Goal: Information Seeking & Learning: Learn about a topic

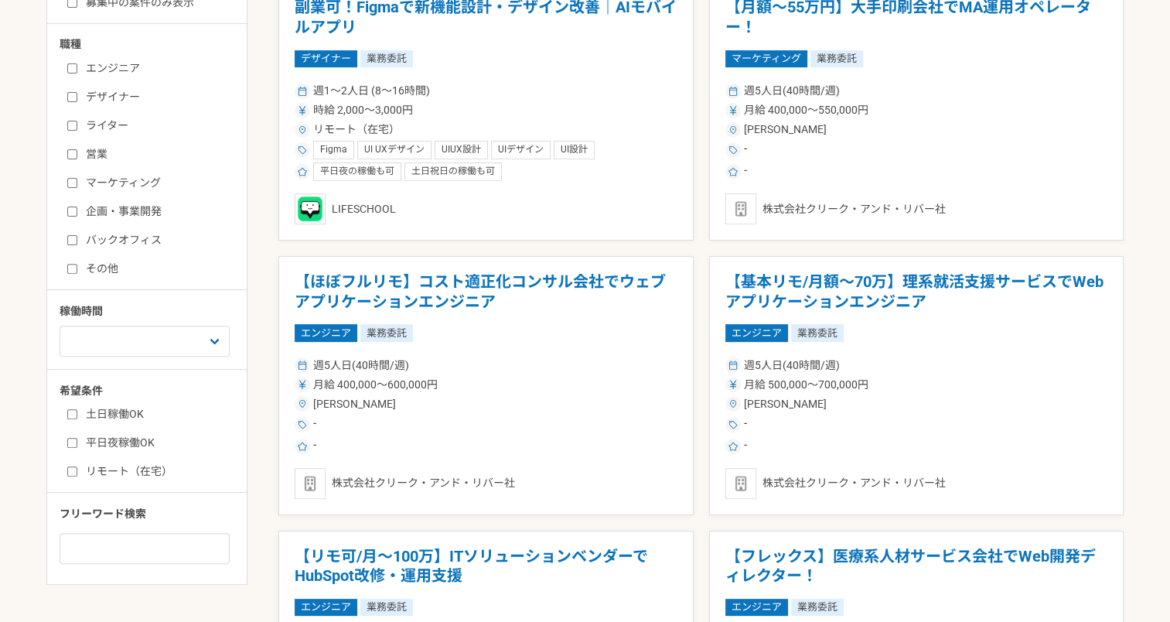
scroll to position [464, 0]
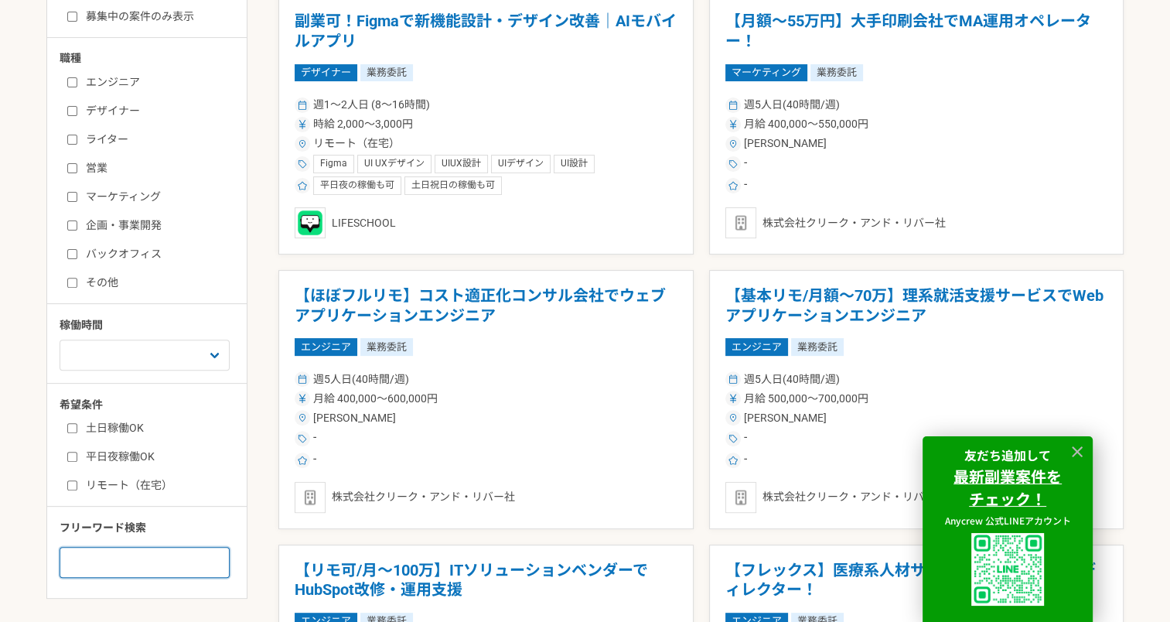
click at [96, 553] on input at bounding box center [145, 562] width 170 height 31
type input "広報"
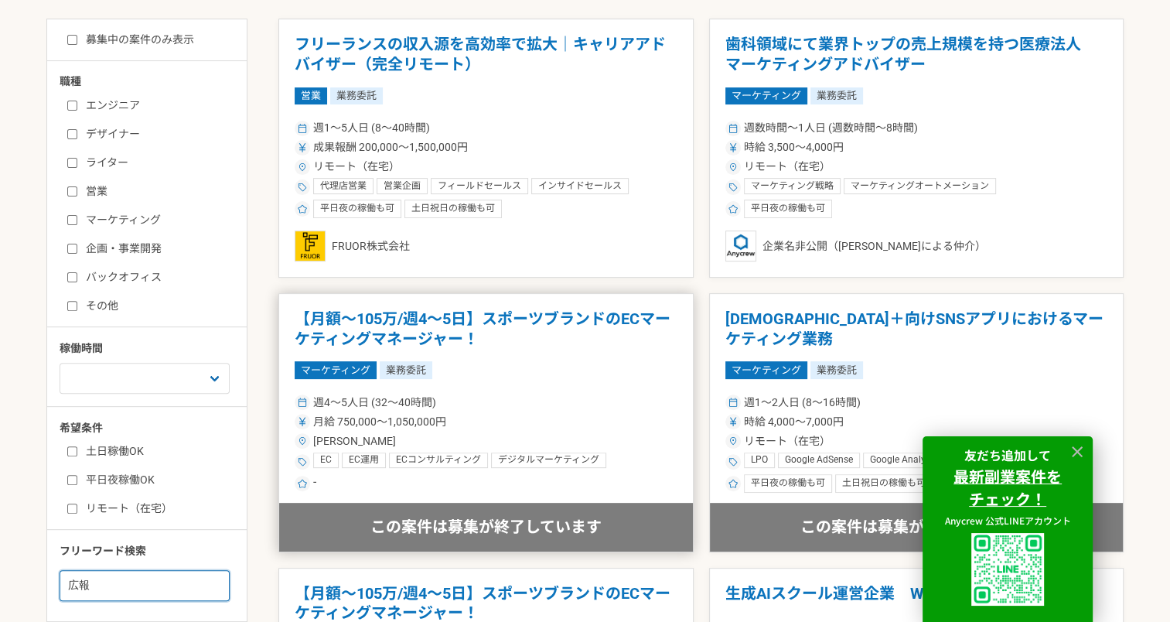
scroll to position [464, 0]
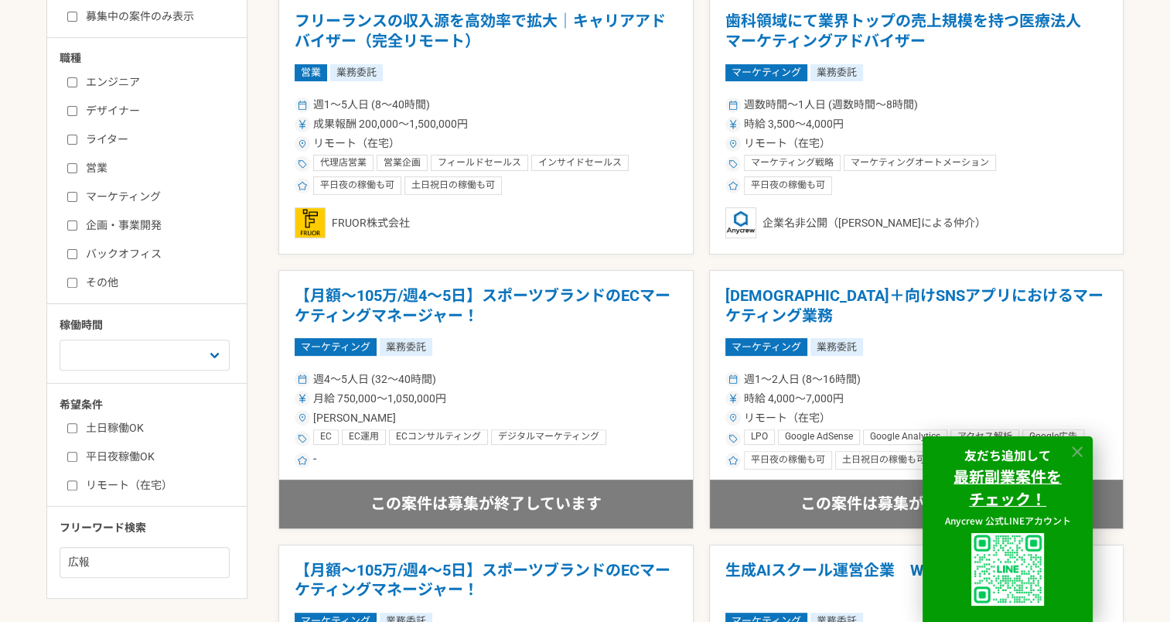
click at [1080, 452] on icon at bounding box center [1077, 451] width 11 height 11
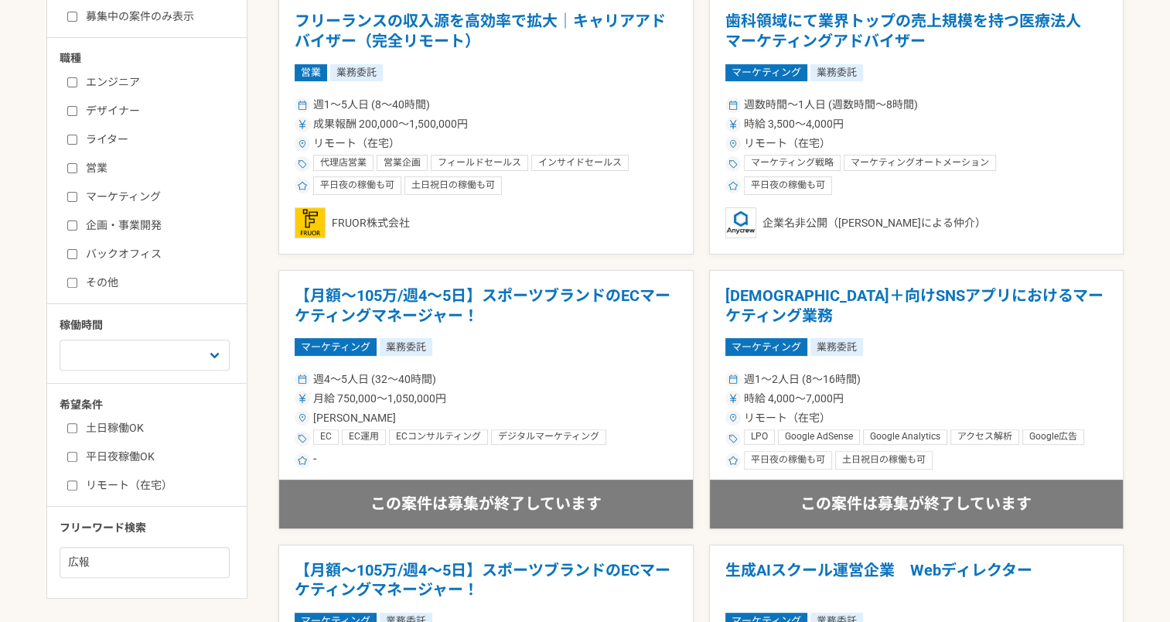
click at [75, 483] on input "リモート（在宅）" at bounding box center [72, 485] width 10 height 10
checkbox input "true"
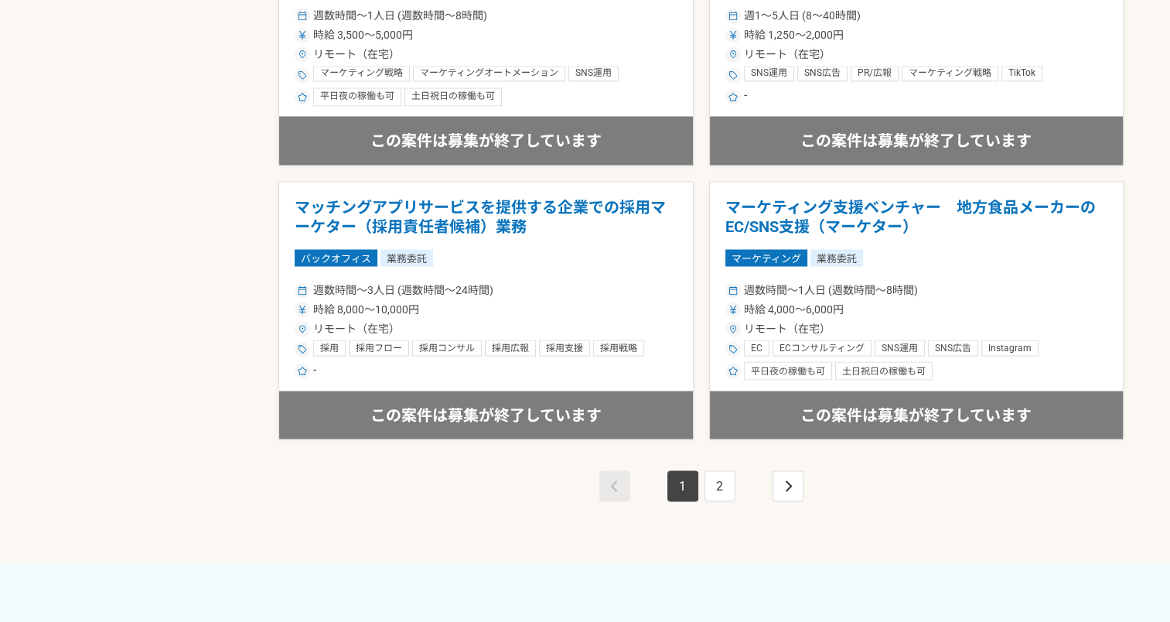
scroll to position [2784, 0]
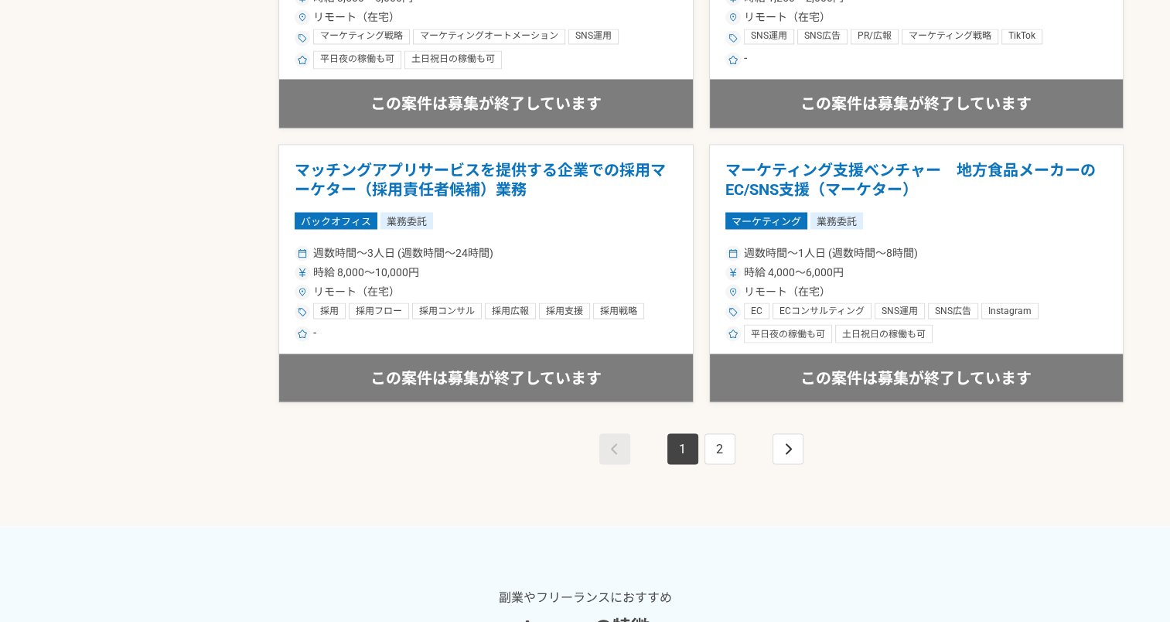
click at [701, 441] on li "2" at bounding box center [719, 448] width 37 height 31
click at [717, 459] on link "2" at bounding box center [719, 448] width 31 height 31
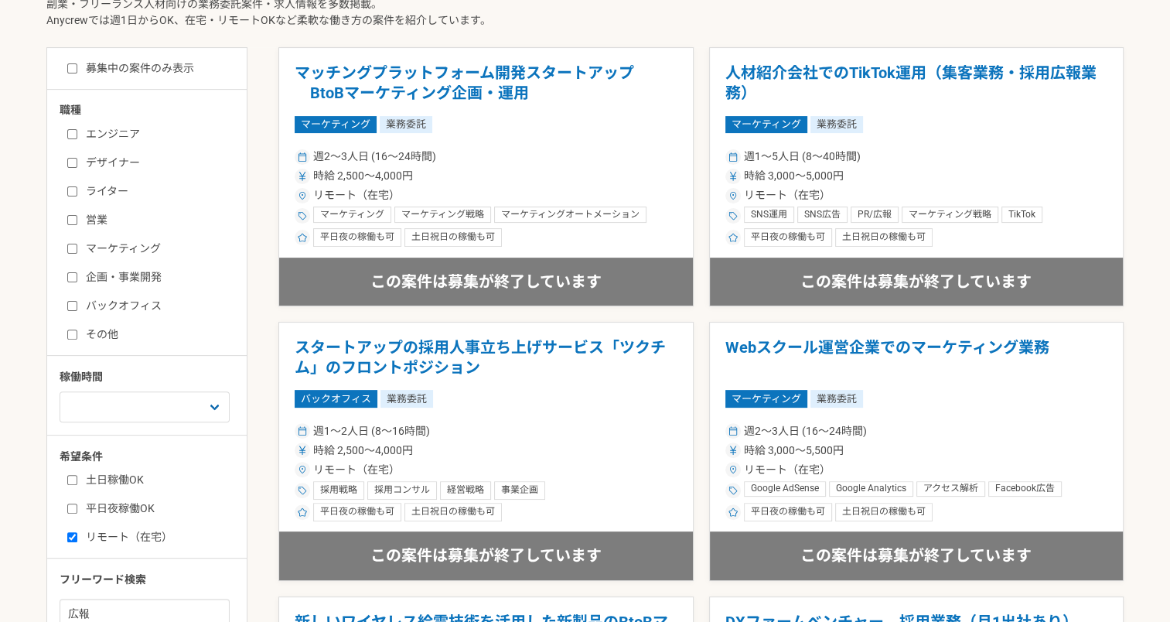
scroll to position [387, 0]
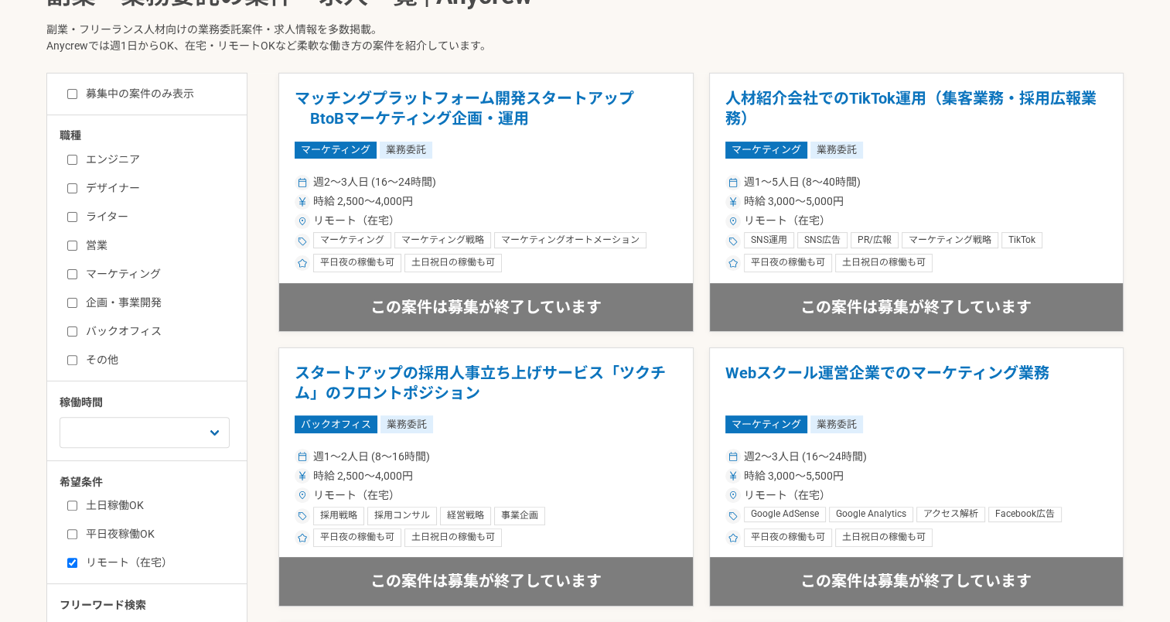
click at [70, 360] on input "その他" at bounding box center [72, 360] width 10 height 10
checkbox input "true"
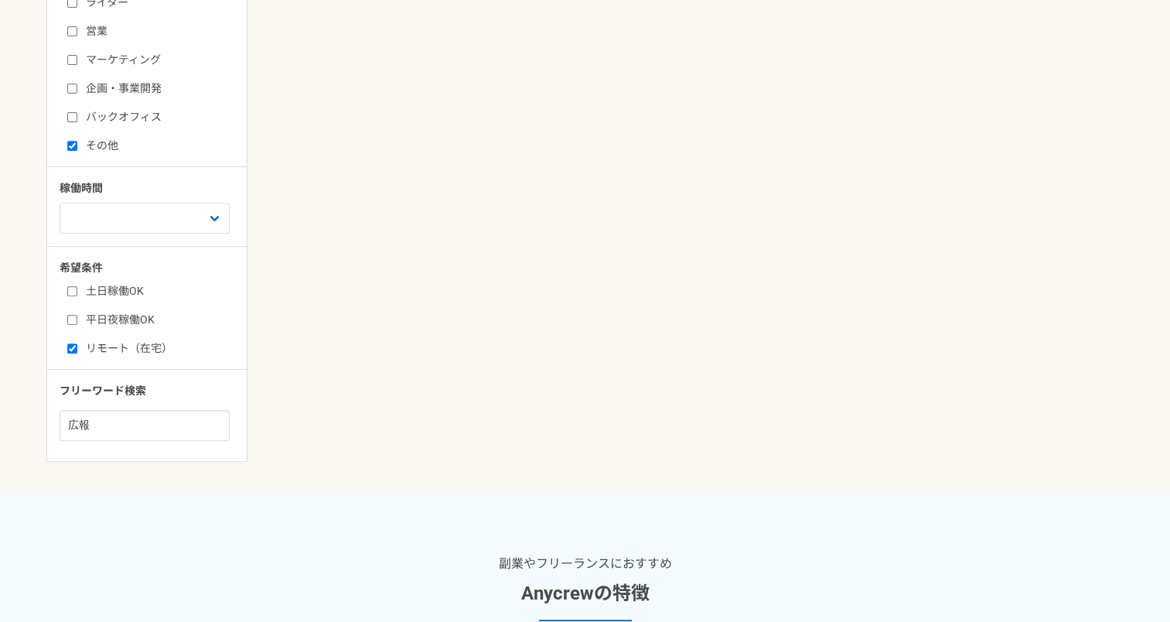
scroll to position [619, 0]
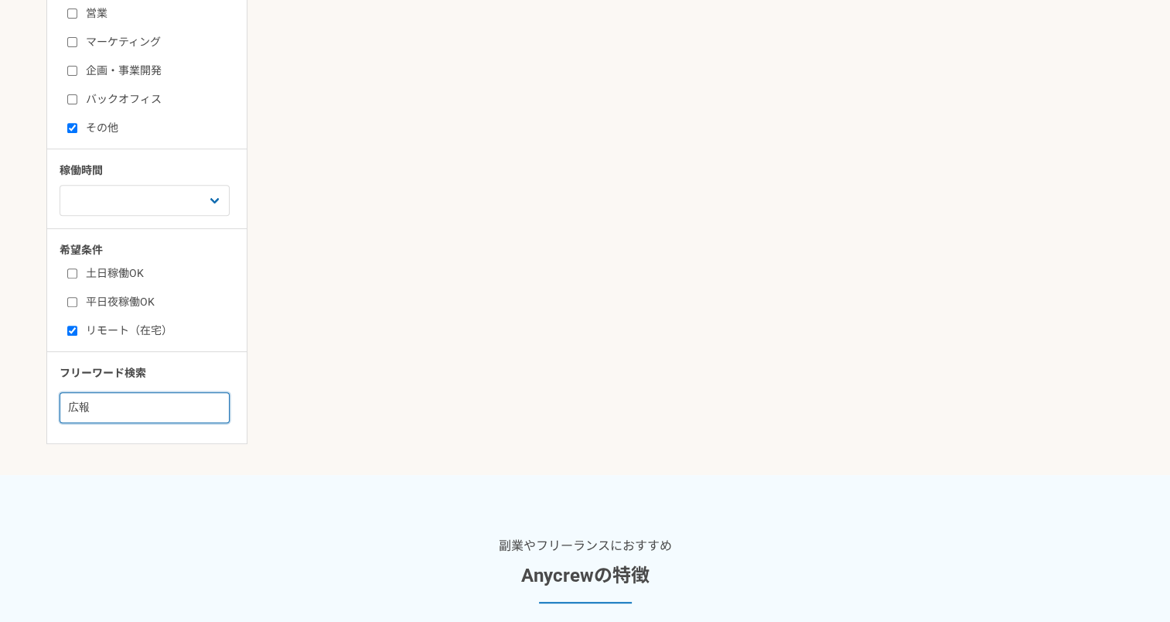
click at [131, 399] on input "広報" at bounding box center [145, 407] width 170 height 31
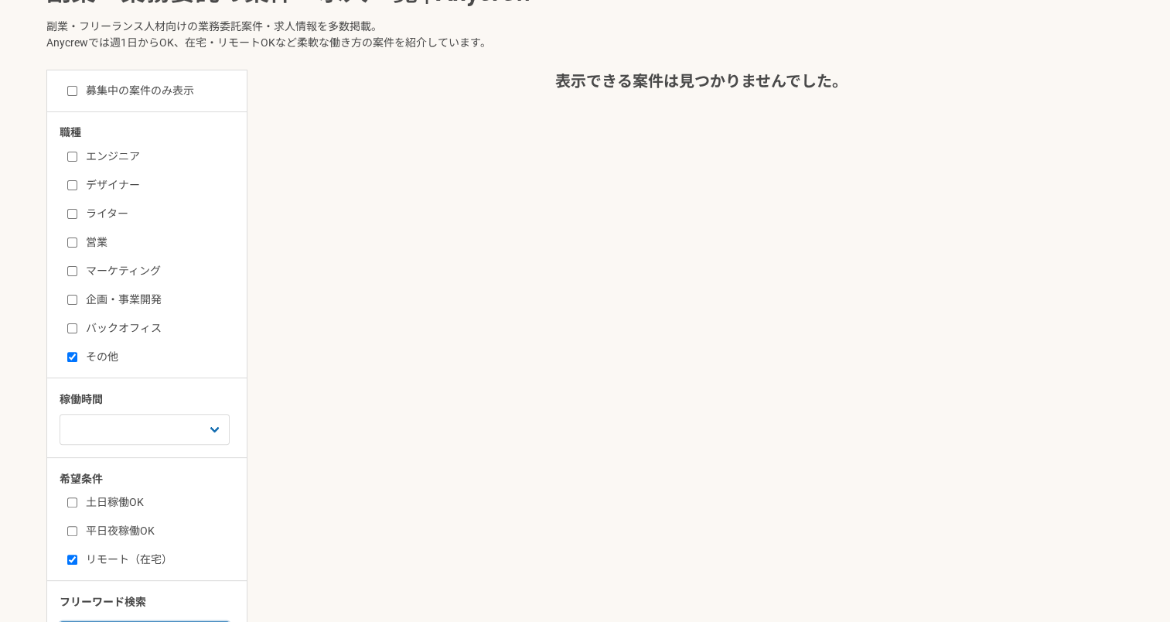
scroll to position [619, 0]
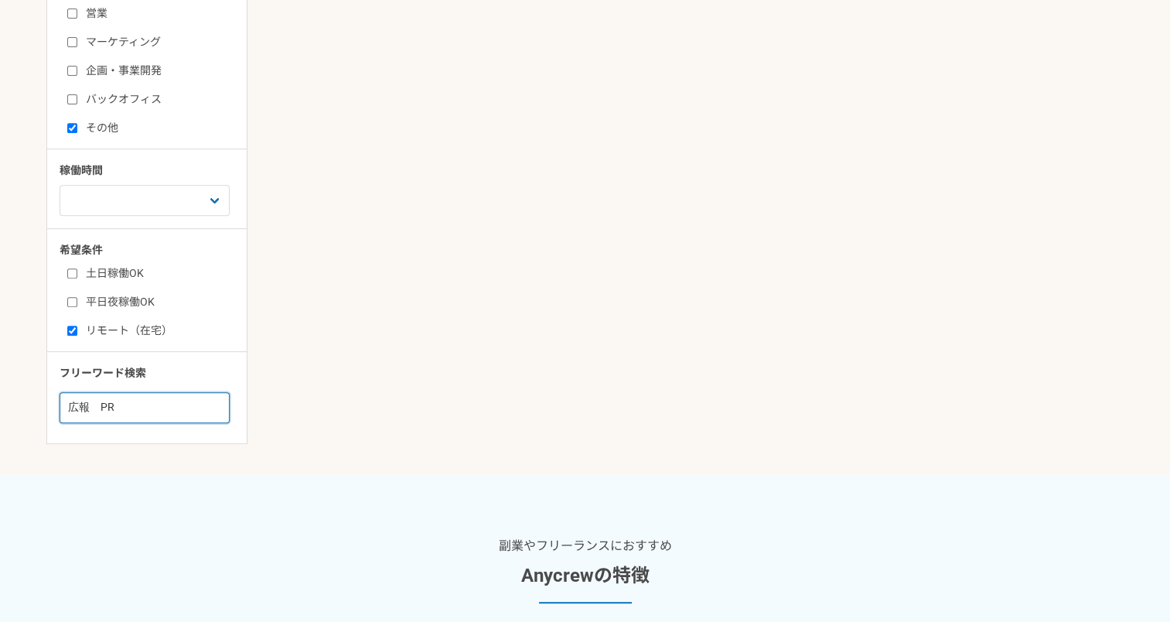
drag, startPoint x: 99, startPoint y: 404, endPoint x: 36, endPoint y: 400, distance: 62.8
click at [36, 400] on main "副業・業務委託案件一覧 副業・業務委託の案件・求人一覧 | Anycrew 副業・フリーランス人材向けの業務委託案件・求人情報を多数掲載。 Anycrewでは…" at bounding box center [585, 82] width 1170 height 785
type input "PR"
click at [73, 125] on input "その他" at bounding box center [72, 128] width 10 height 10
checkbox input "false"
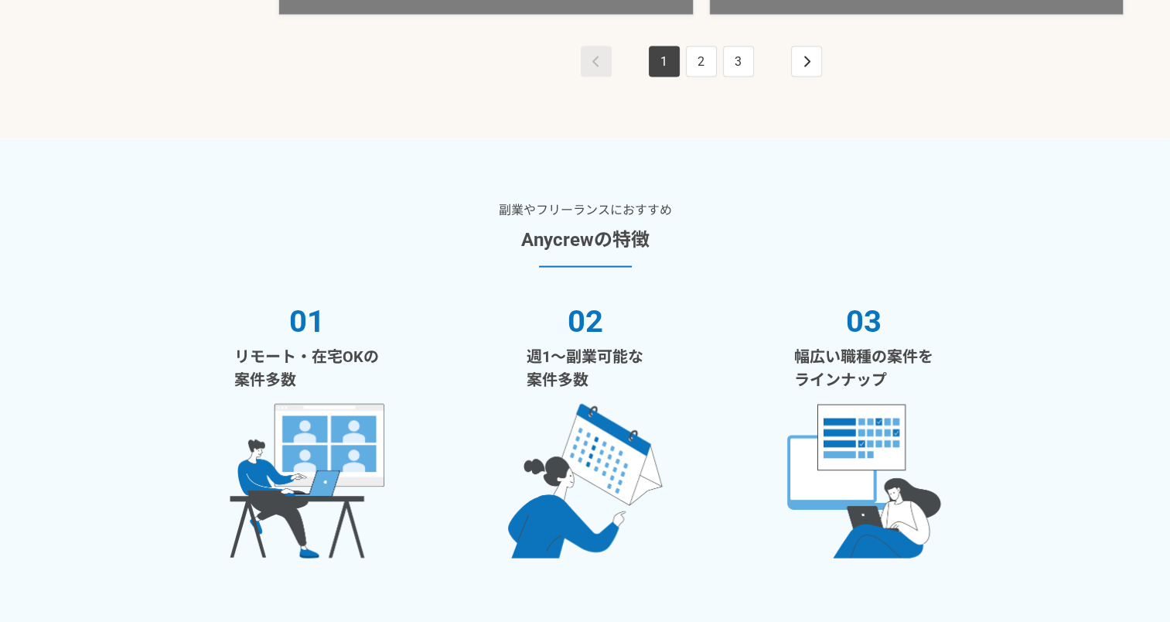
scroll to position [3557, 0]
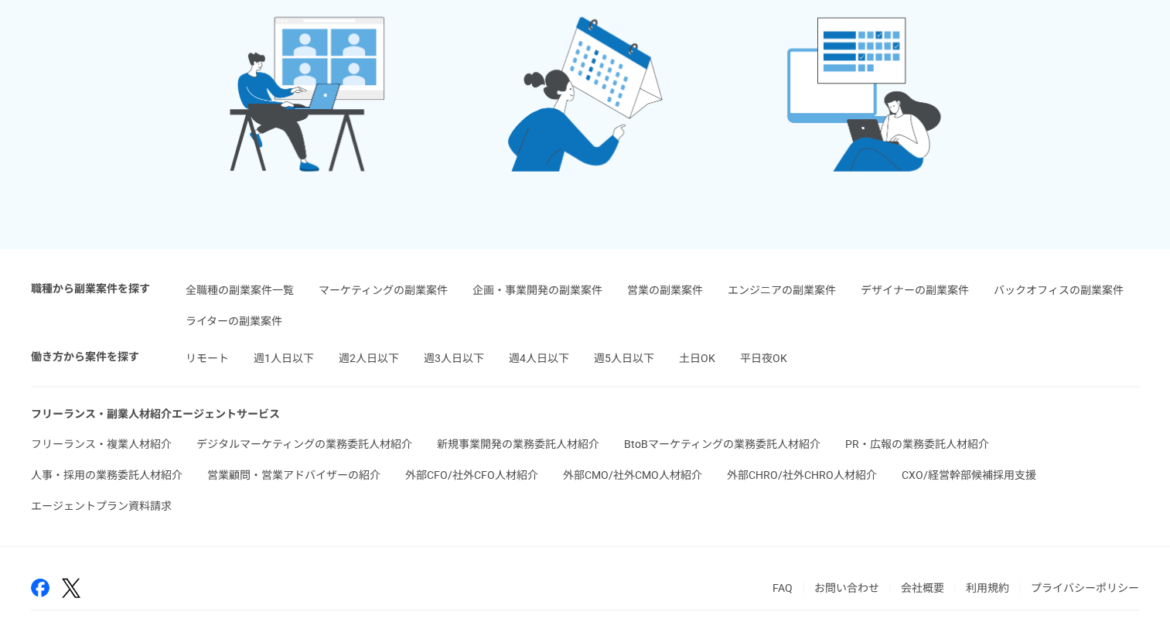
click at [866, 440] on link "PR・広報の業務委託人材紹介" at bounding box center [917, 444] width 144 height 12
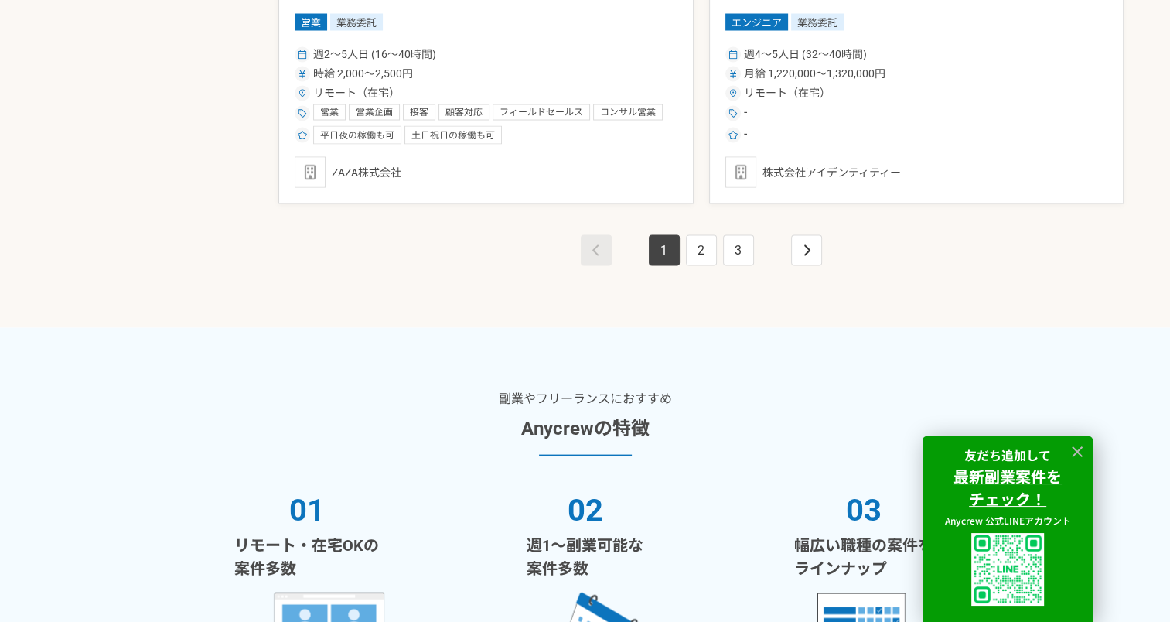
scroll to position [2861, 0]
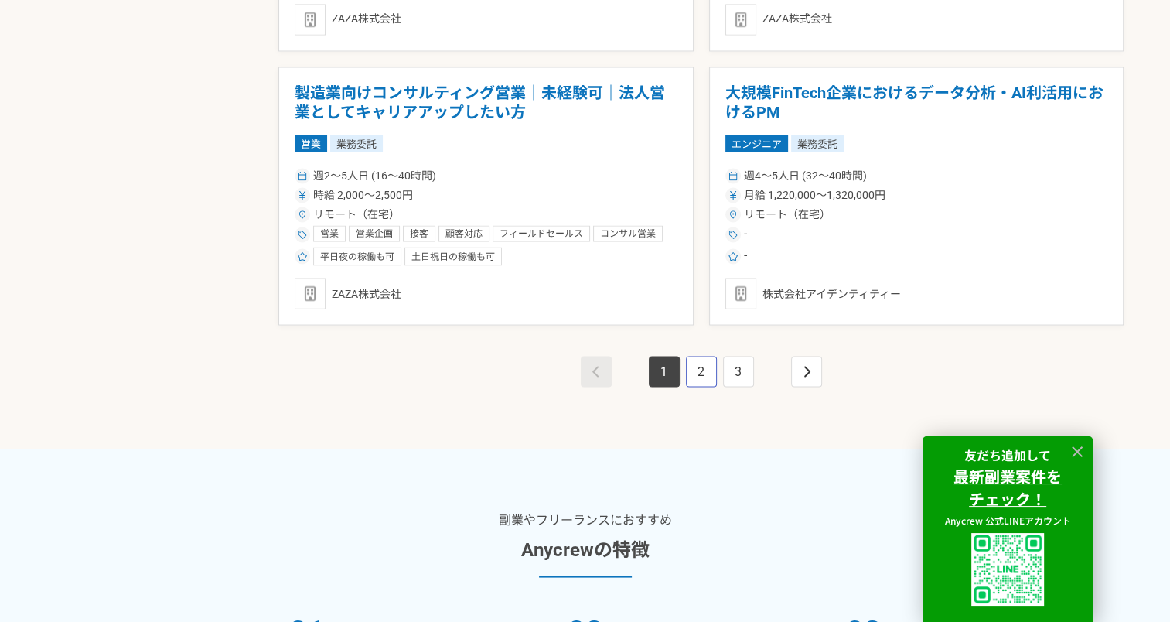
click at [705, 372] on link "2" at bounding box center [701, 371] width 31 height 31
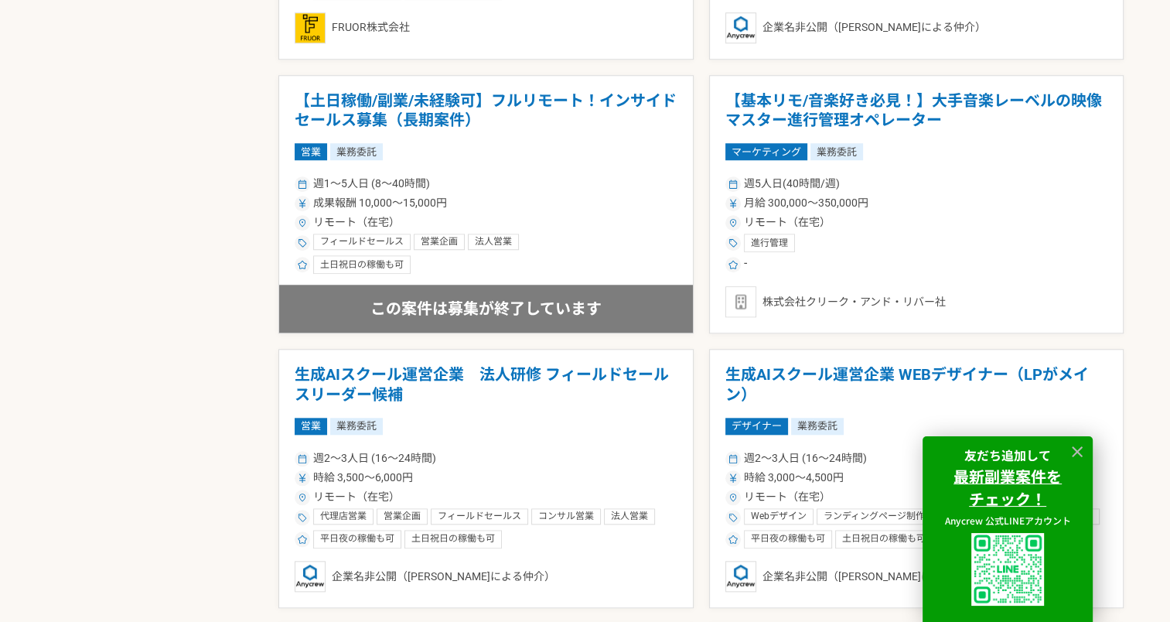
scroll to position [1779, 0]
